Goal: Information Seeking & Learning: Learn about a topic

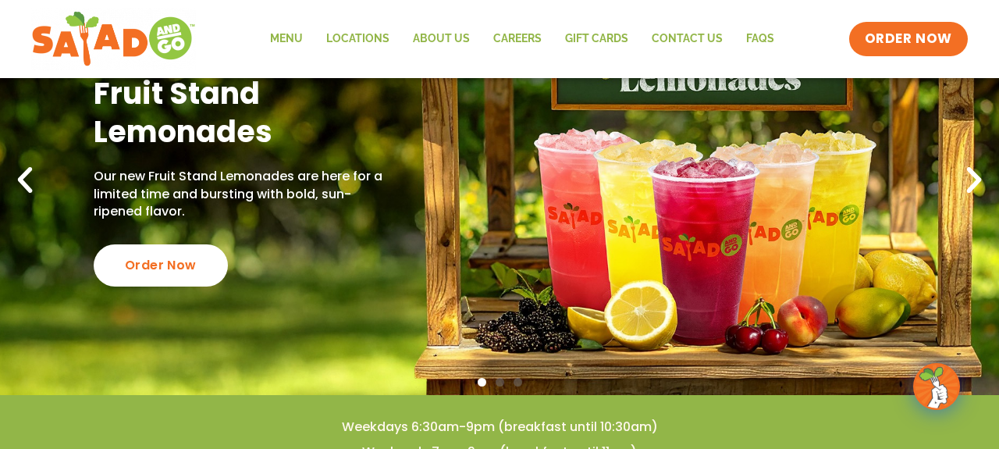
scroll to position [146, 0]
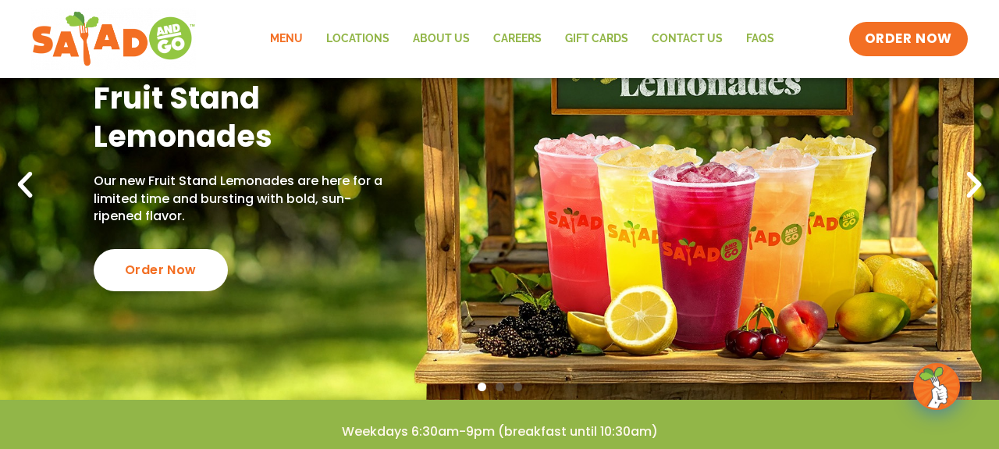
click at [300, 37] on link "Menu" at bounding box center [286, 39] width 56 height 36
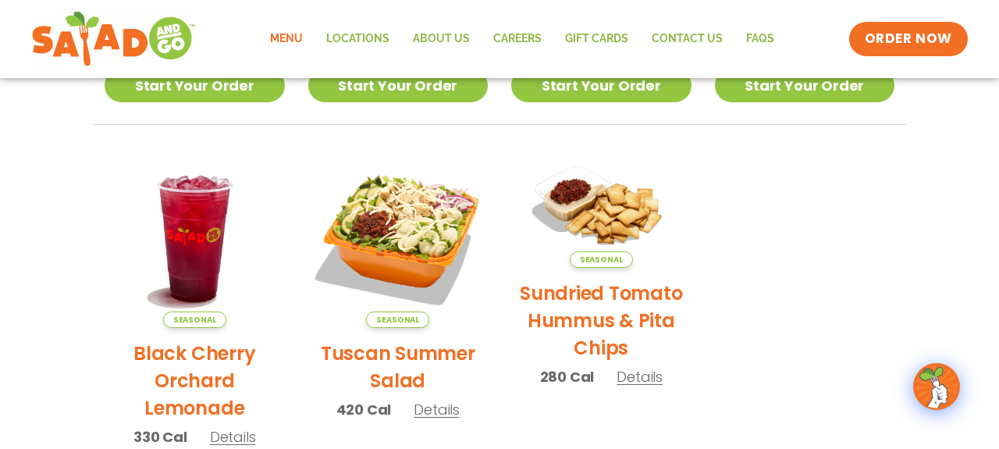
scroll to position [700, 0]
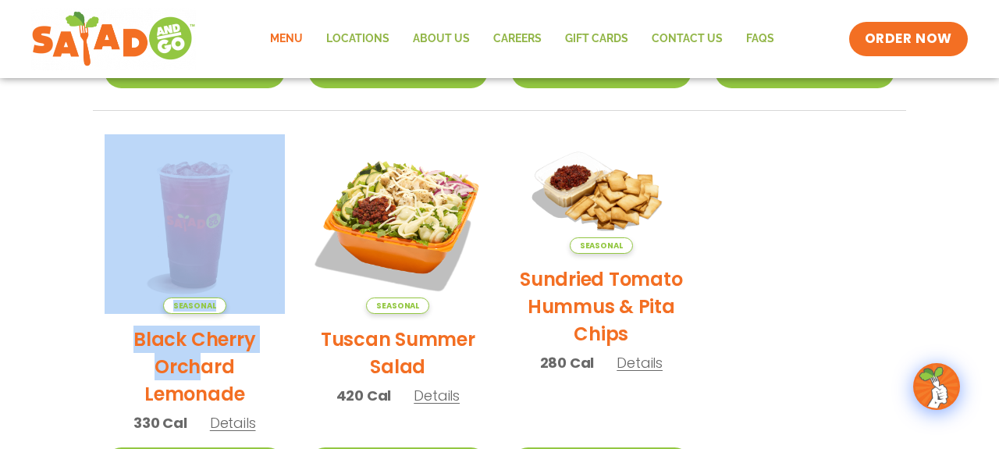
drag, startPoint x: 202, startPoint y: 361, endPoint x: 264, endPoint y: 257, distance: 121.1
click at [265, 257] on div "Seasonal Black Cherry Orchard Lemonade 330 Cal Details" at bounding box center [195, 291] width 180 height 314
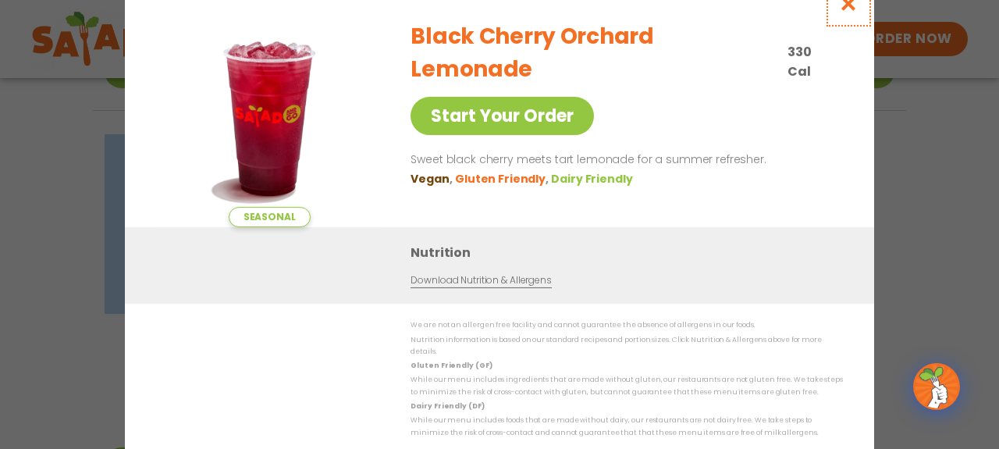
click at [848, 12] on icon "Close modal" at bounding box center [849, 3] width 20 height 16
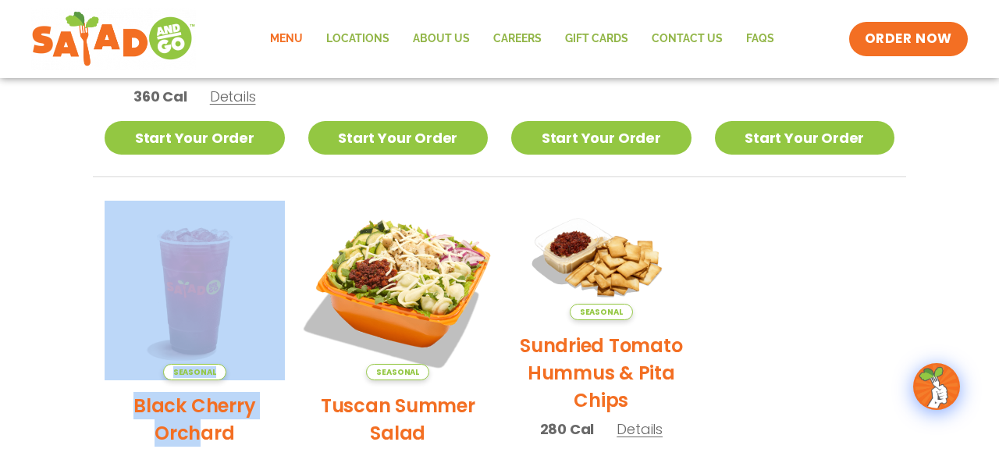
scroll to position [629, 0]
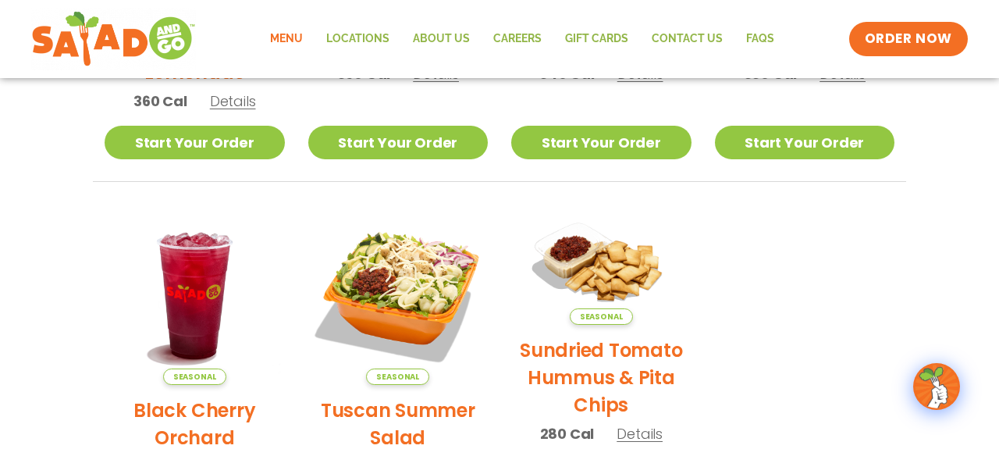
click at [481, 190] on ul "Seasonal Blackberry Bramble Lemonade 360 Cal Details Start Your Order Seasonal …" at bounding box center [499, 193] width 813 height 762
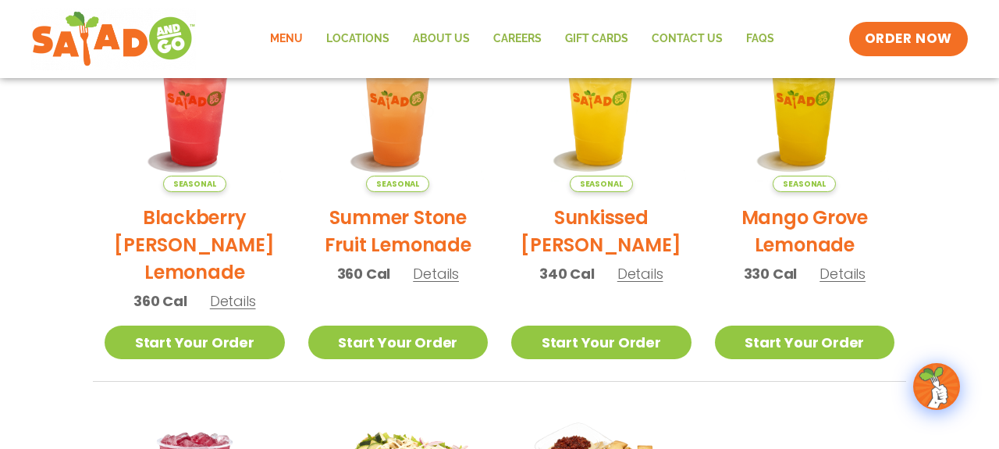
scroll to position [427, 0]
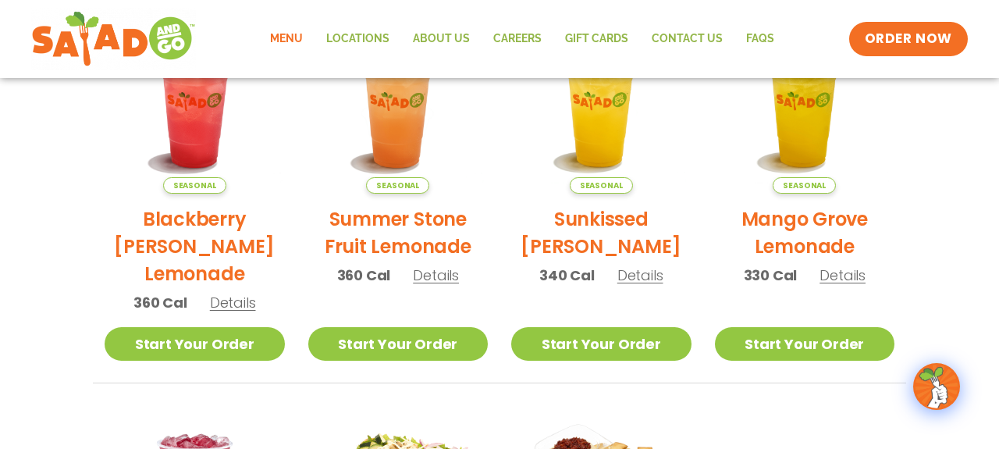
click at [220, 366] on li "Seasonal Blackberry Bramble Lemonade 360 Cal Details Start Your Order Seasonal …" at bounding box center [195, 198] width 204 height 370
click at [229, 303] on span "Details" at bounding box center [233, 303] width 46 height 20
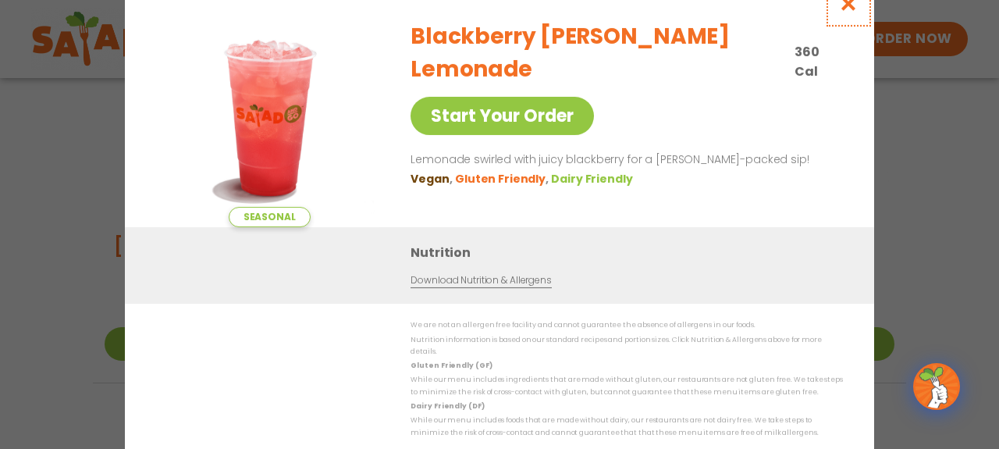
click at [852, 5] on icon "Close modal" at bounding box center [849, 3] width 20 height 16
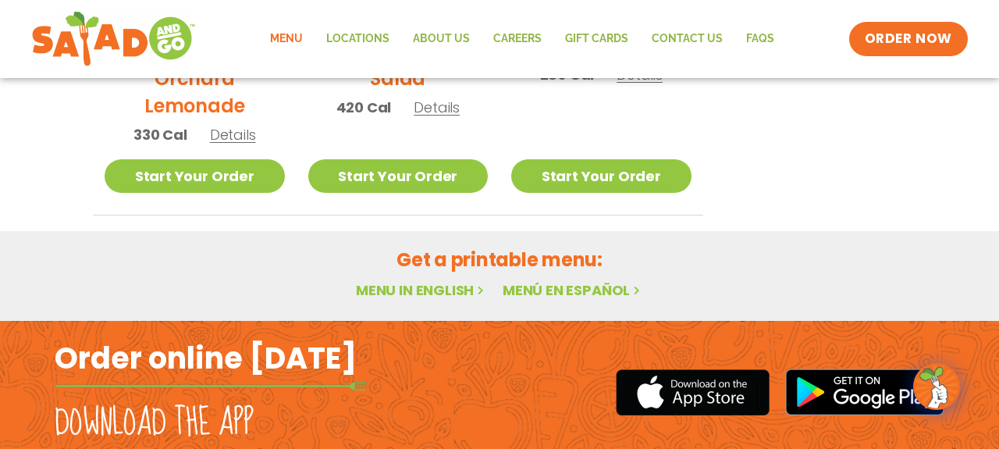
scroll to position [1098, 0]
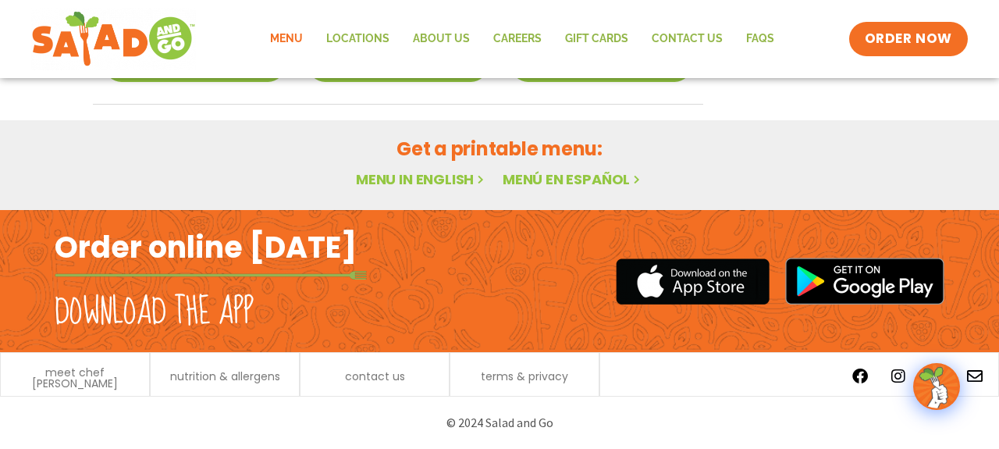
click at [280, 40] on link "Menu" at bounding box center [286, 39] width 56 height 36
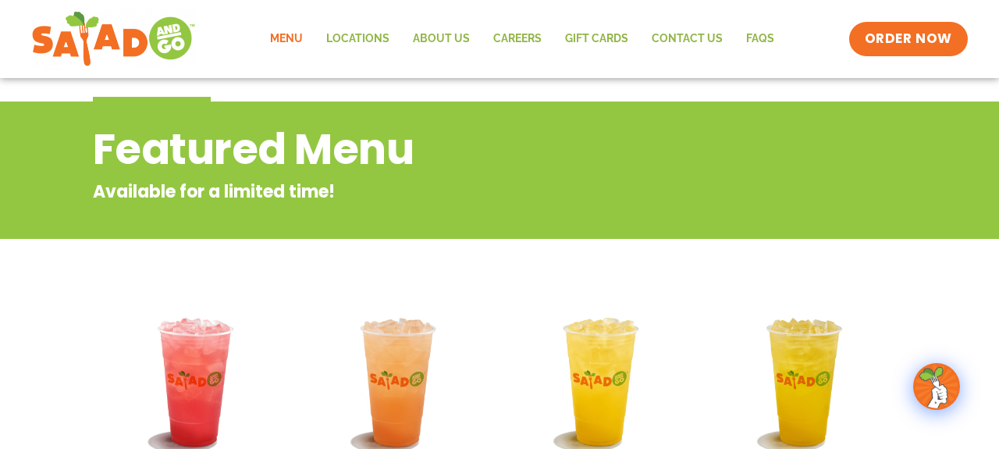
scroll to position [82, 0]
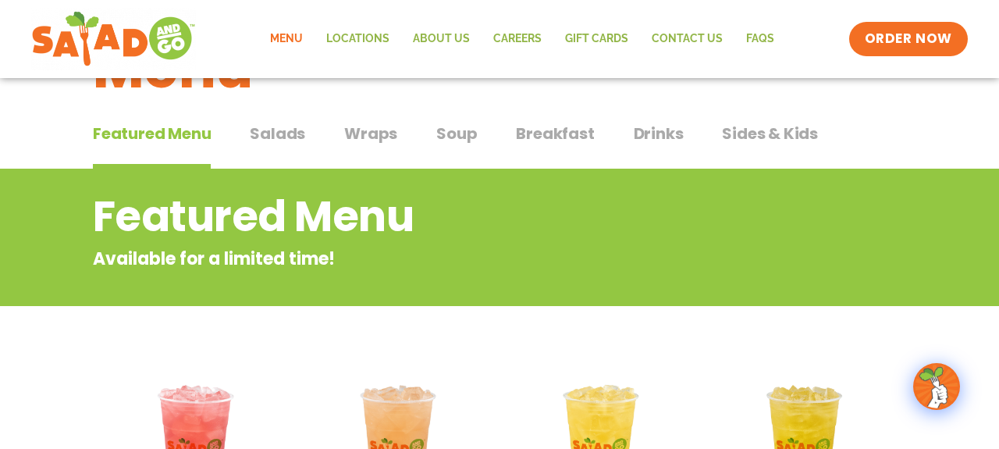
click at [271, 134] on span "Salads" at bounding box center [277, 133] width 55 height 23
